Goal: Task Accomplishment & Management: Manage account settings

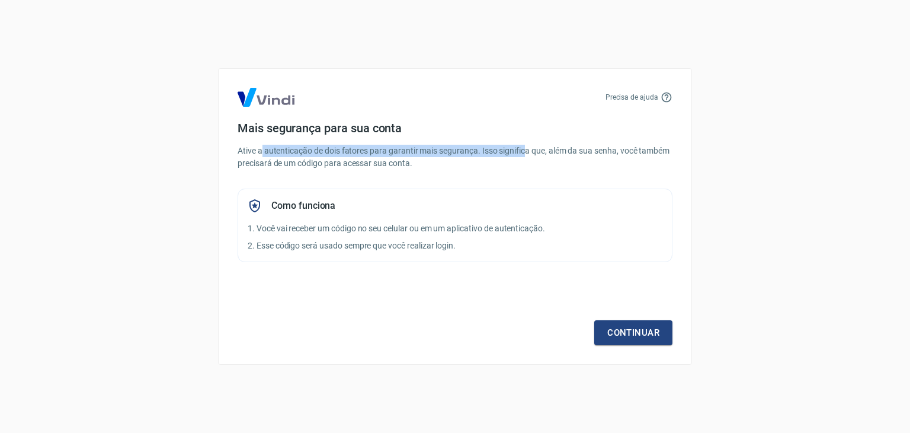
drag, startPoint x: 262, startPoint y: 136, endPoint x: 666, endPoint y: 203, distance: 409.7
click at [589, 156] on div "Mais segurança para sua conta Ative a autenticação de dois fatores para garanti…" at bounding box center [455, 191] width 435 height 141
click at [671, 209] on div "Como funciona 1. Você vai receber um código no seu celular ou em um aplicativo …" at bounding box center [455, 224] width 435 height 73
click at [298, 244] on p "2. Esse código será usado sempre que você realizar login." at bounding box center [455, 245] width 415 height 12
drag, startPoint x: 428, startPoint y: 204, endPoint x: 518, endPoint y: 193, distance: 90.8
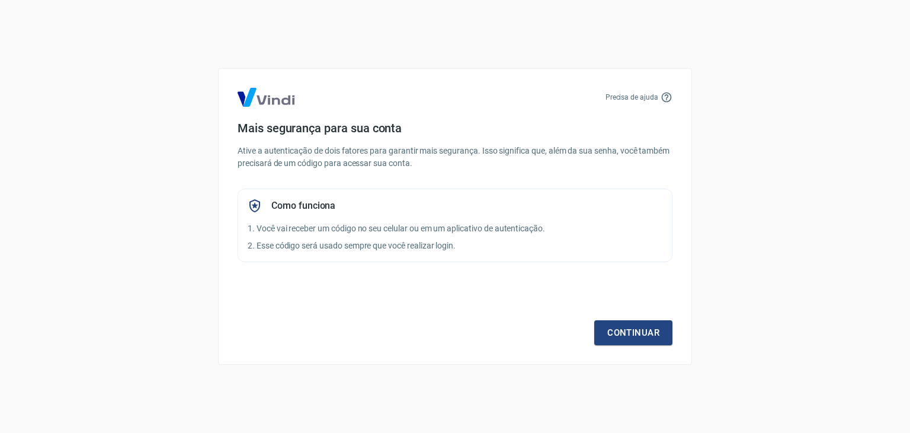
click at [454, 201] on div "Como funciona" at bounding box center [455, 205] width 415 height 14
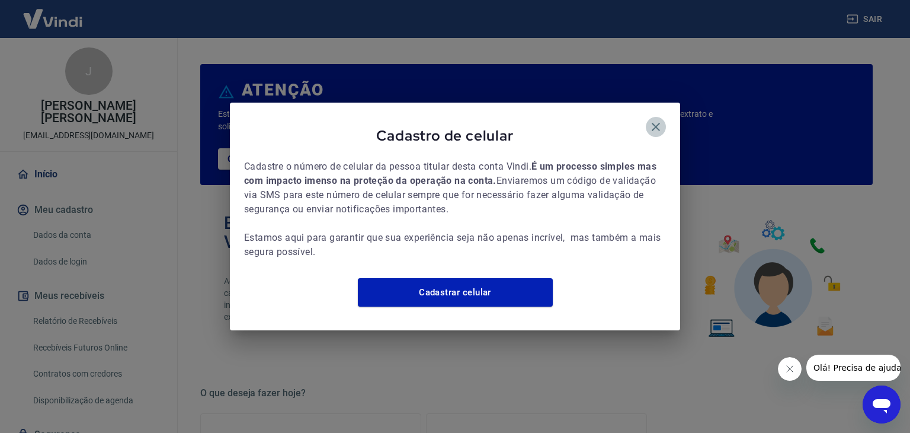
click at [656, 121] on icon "button" at bounding box center [656, 127] width 14 height 14
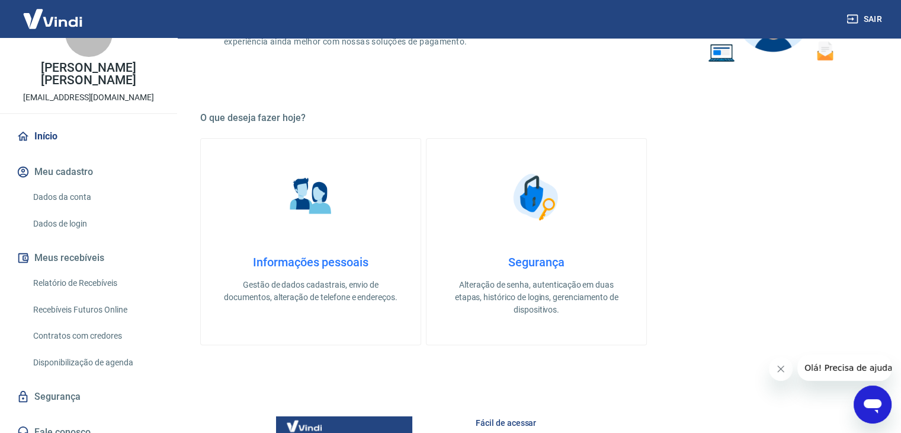
scroll to position [296, 0]
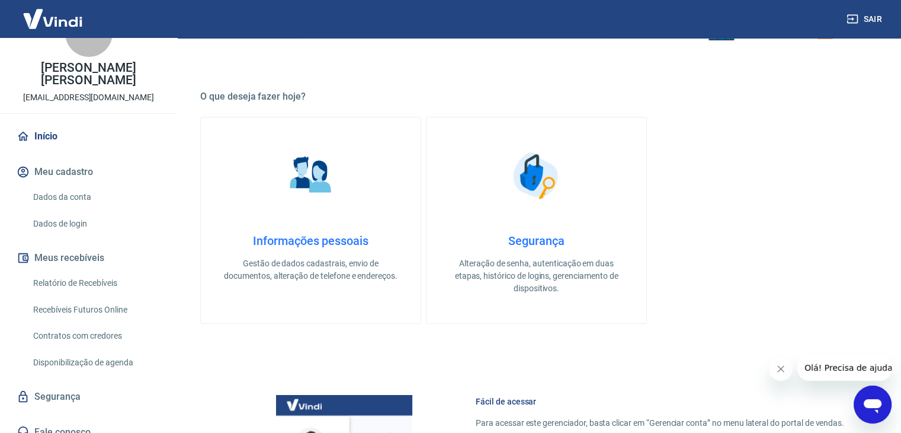
click at [93, 271] on link "Relatório de Recebíveis" at bounding box center [95, 283] width 134 height 24
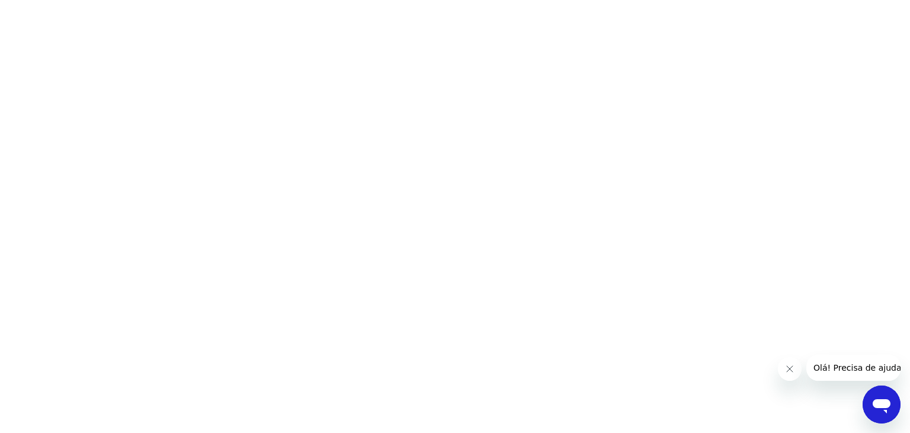
click at [479, 0] on html at bounding box center [455, 0] width 910 height 0
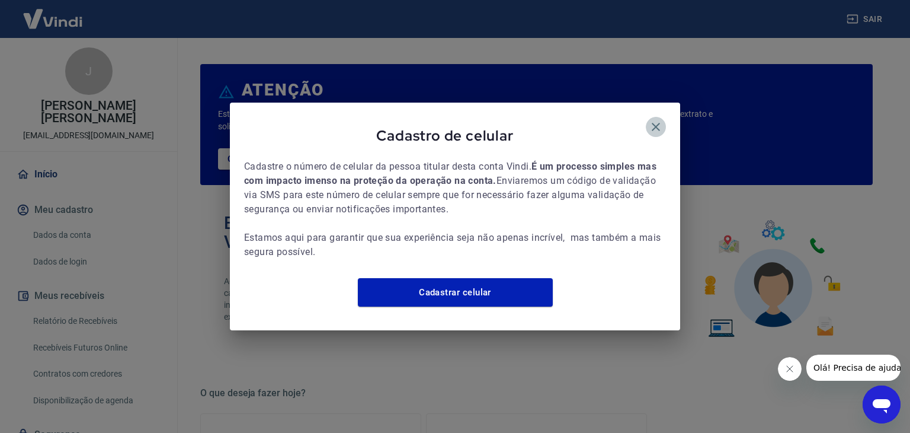
click at [664, 122] on button "button" at bounding box center [656, 127] width 20 height 20
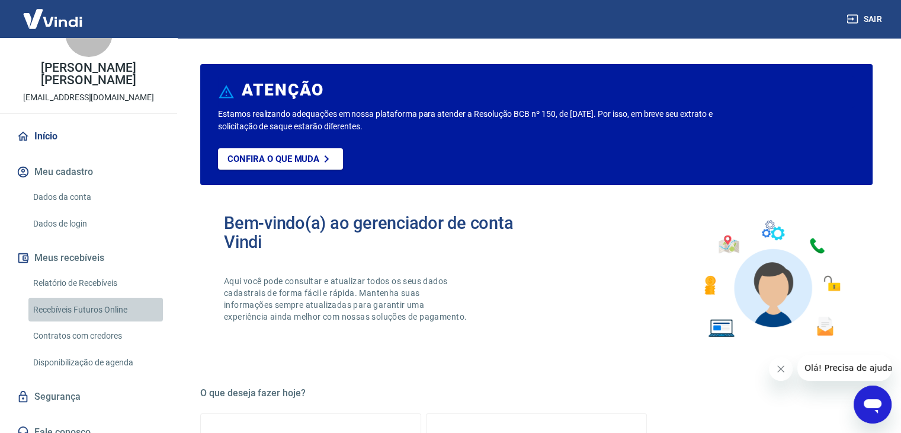
click at [108, 297] on link "Recebíveis Futuros Online" at bounding box center [95, 309] width 134 height 24
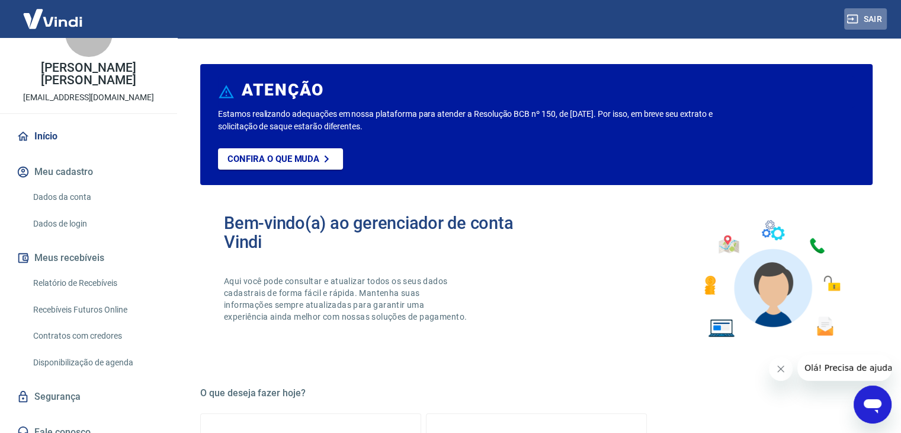
click at [848, 20] on icon "button" at bounding box center [853, 19] width 12 height 12
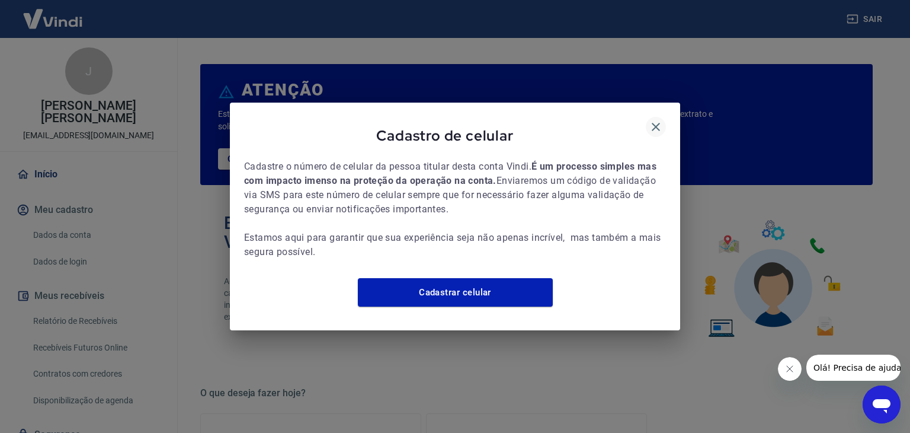
click at [655, 123] on icon "button" at bounding box center [656, 127] width 8 height 8
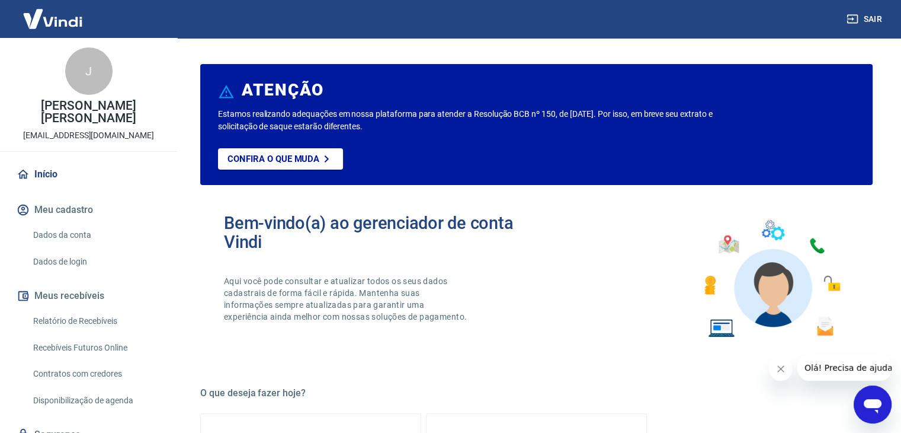
click at [861, 30] on div "Sair" at bounding box center [450, 19] width 901 height 38
click at [867, 18] on button "Sair" at bounding box center [865, 19] width 43 height 22
